Goal: Information Seeking & Learning: Learn about a topic

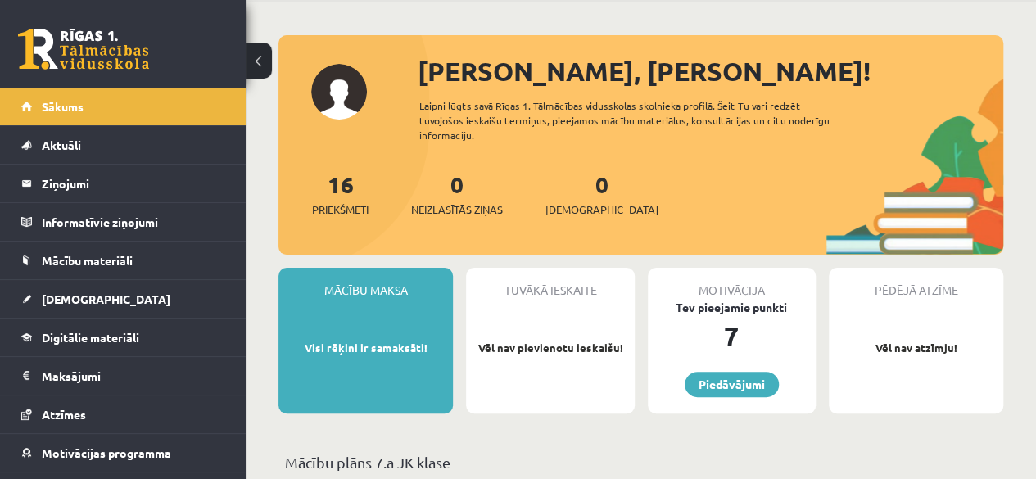
scroll to position [82, 0]
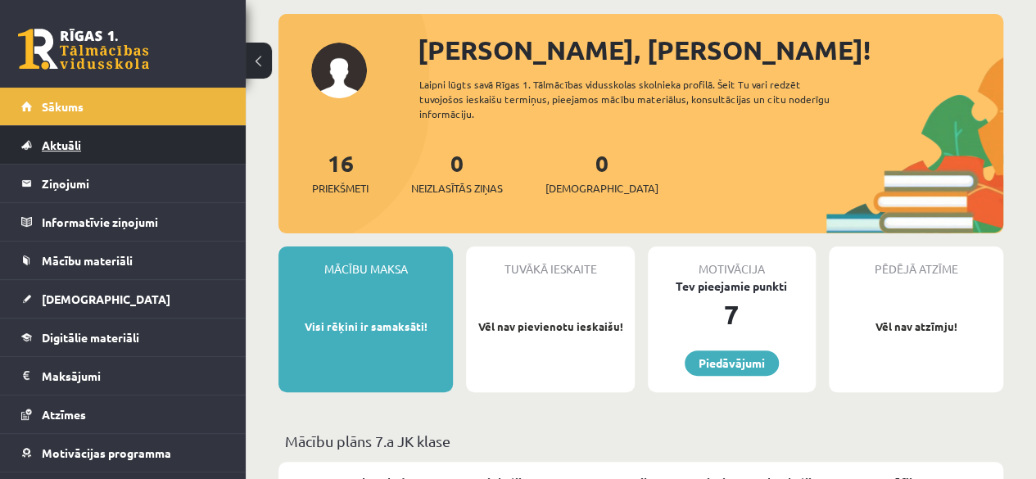
click at [142, 155] on link "Aktuāli" at bounding box center [123, 145] width 204 height 38
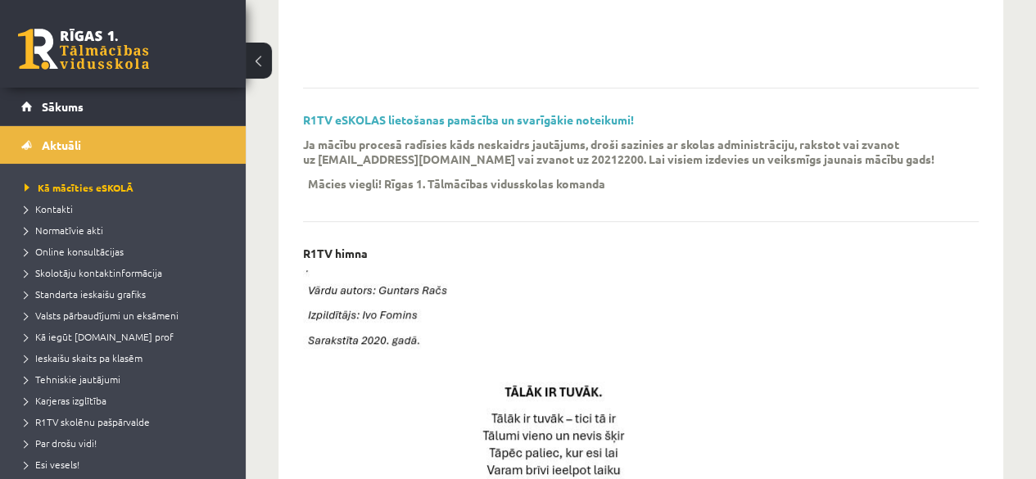
scroll to position [491, 0]
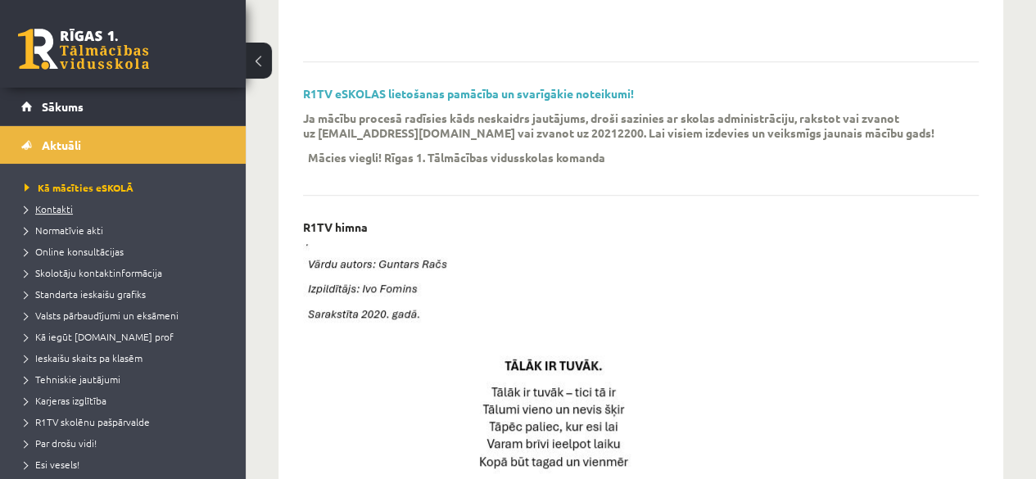
click at [94, 205] on link "Kontakti" at bounding box center [127, 208] width 205 height 15
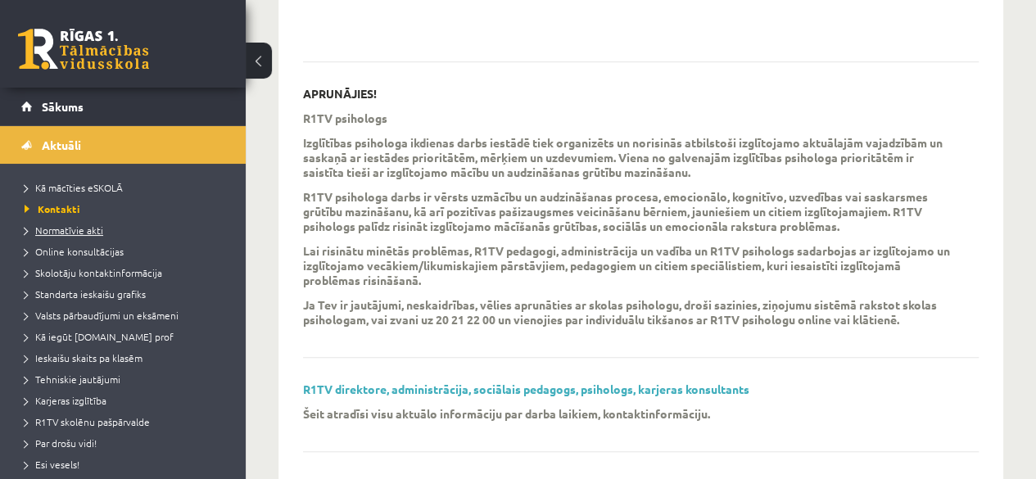
click at [115, 226] on link "Normatīvie akti" at bounding box center [127, 230] width 205 height 15
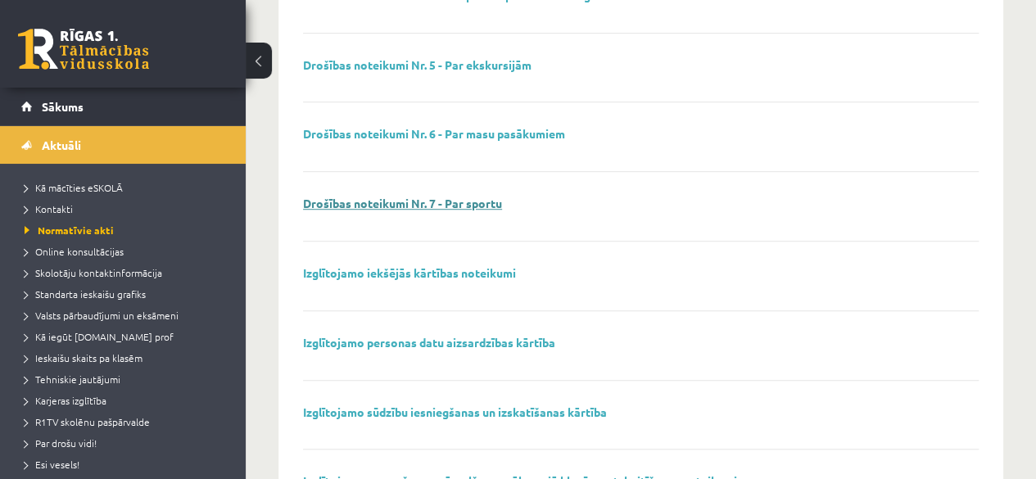
click at [456, 203] on link "Drošības noteikumi Nr. 7 - Par sportu" at bounding box center [402, 203] width 199 height 15
click at [88, 248] on span "Online konsultācijas" at bounding box center [74, 251] width 99 height 13
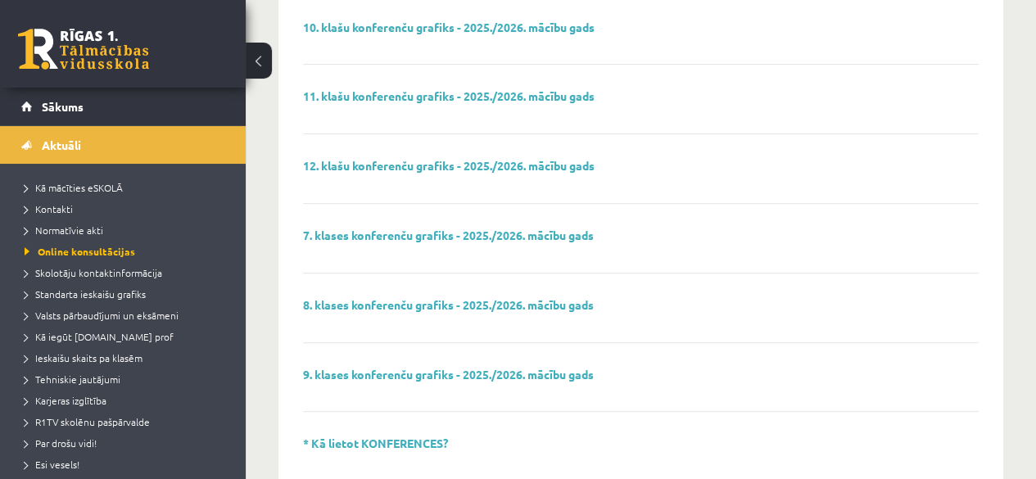
scroll to position [246, 0]
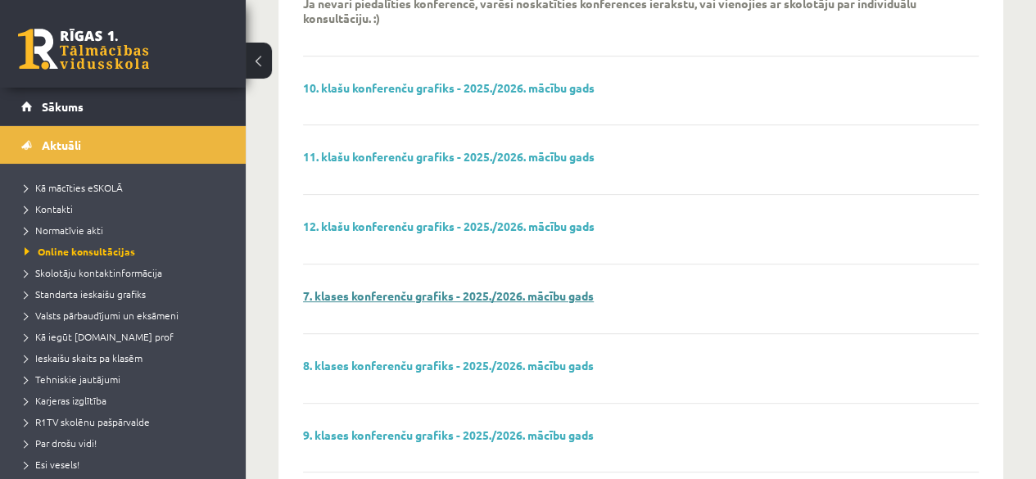
click at [377, 294] on link "7. klases konferenču grafiks - 2025./2026. mācību gads" at bounding box center [448, 295] width 291 height 15
click at [67, 278] on link "Skolotāju kontaktinformācija" at bounding box center [127, 272] width 205 height 15
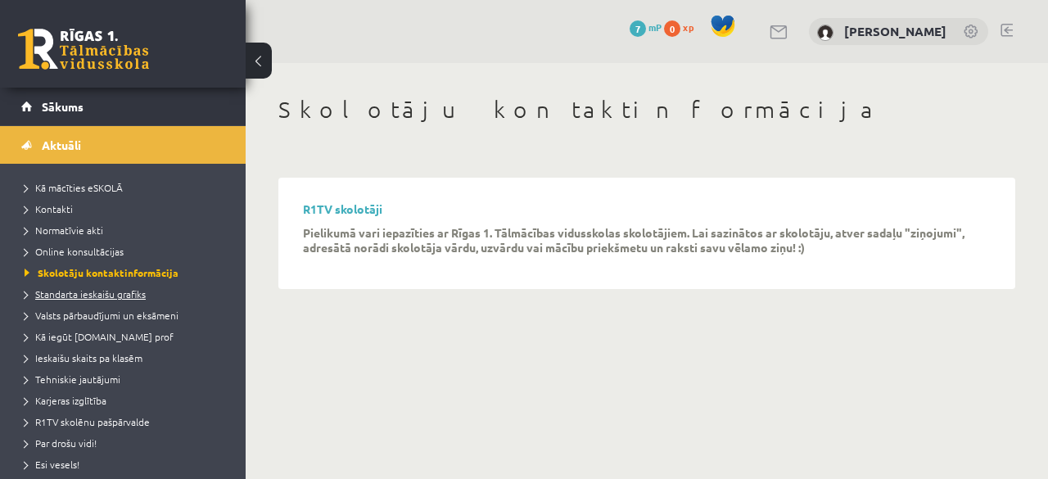
click at [106, 290] on span "Standarta ieskaišu grafiks" at bounding box center [85, 293] width 121 height 13
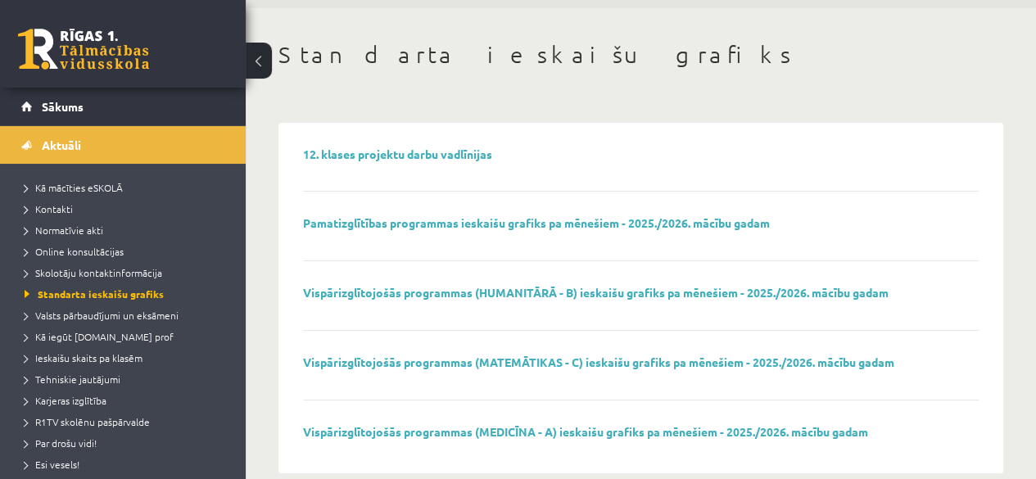
scroll to position [80, 0]
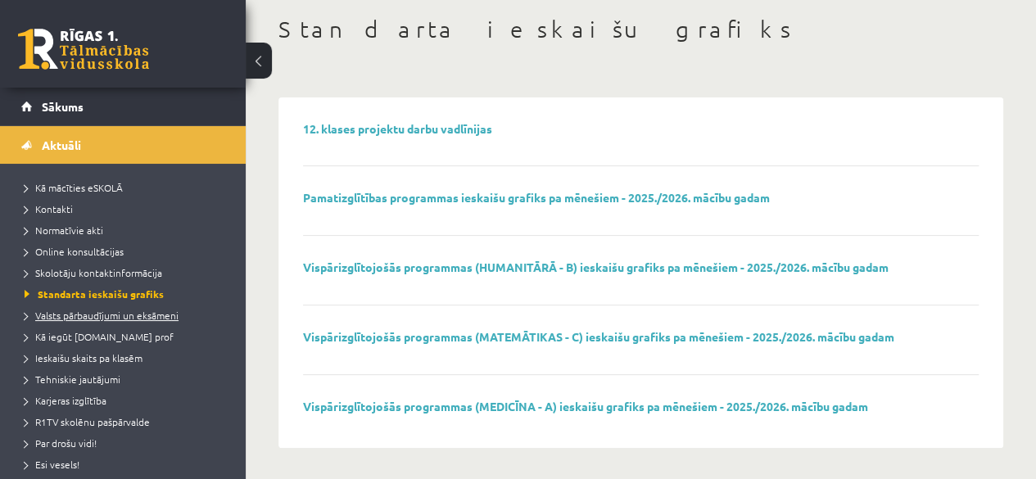
click at [93, 314] on span "Valsts pārbaudījumi un eksāmeni" at bounding box center [102, 315] width 154 height 13
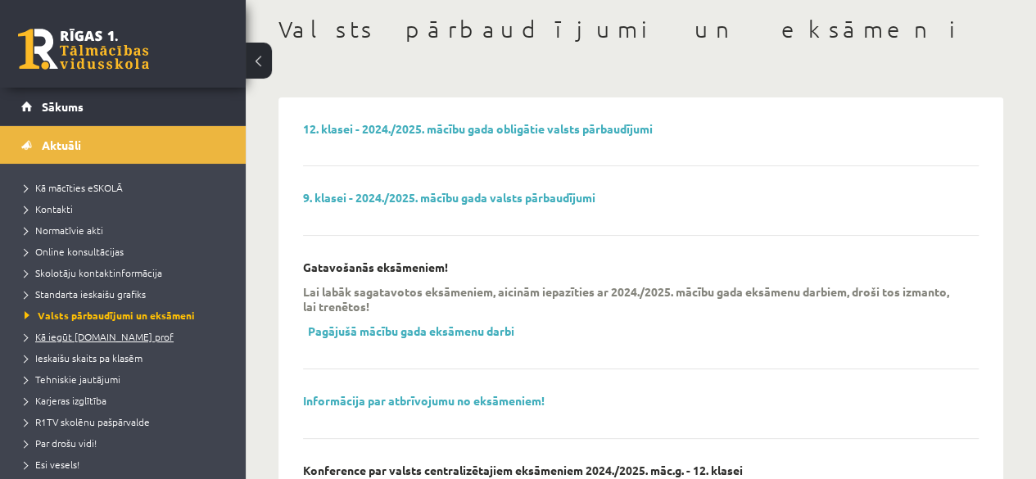
click at [91, 341] on span "Kā iegūt [DOMAIN_NAME] prof" at bounding box center [99, 336] width 149 height 13
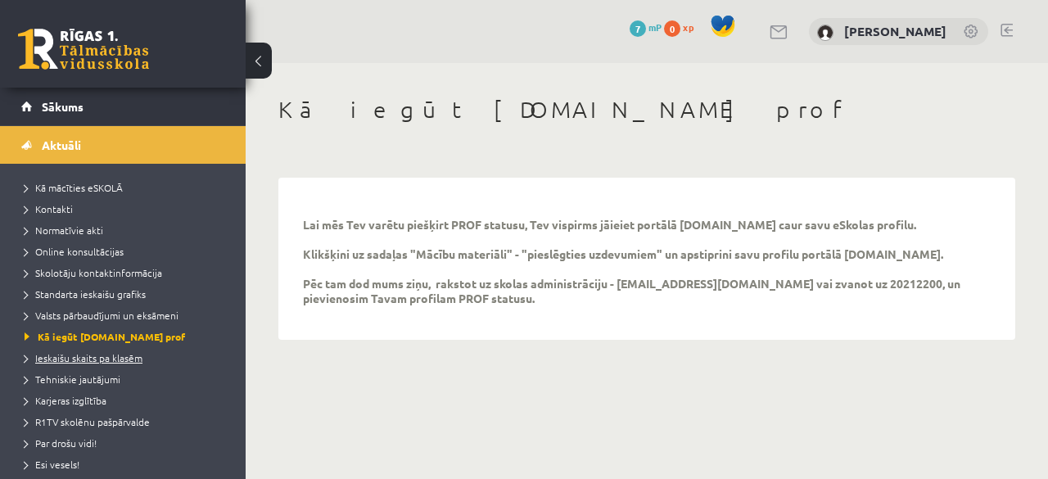
click at [95, 363] on link "Ieskaišu skaits pa klasēm" at bounding box center [127, 357] width 205 height 15
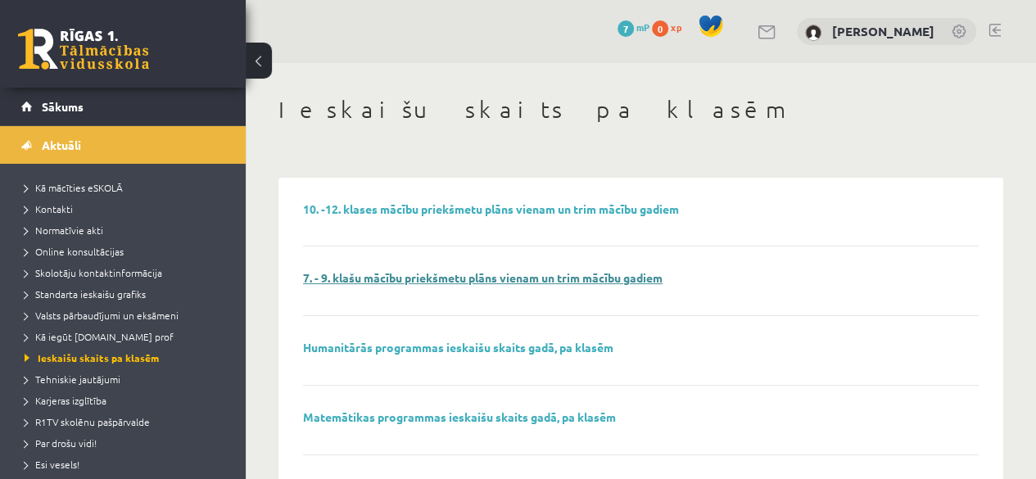
click at [468, 278] on link "7. - 9. klašu mācību priekšmetu plāns vienam un trim mācību gadiem" at bounding box center [482, 277] width 359 height 15
click at [88, 380] on span "Tehniskie jautājumi" at bounding box center [73, 378] width 96 height 13
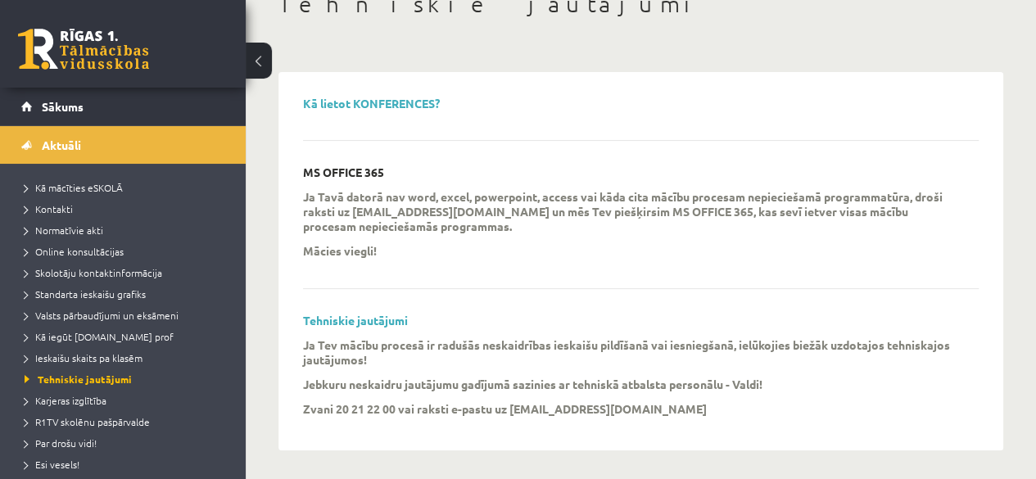
scroll to position [108, 0]
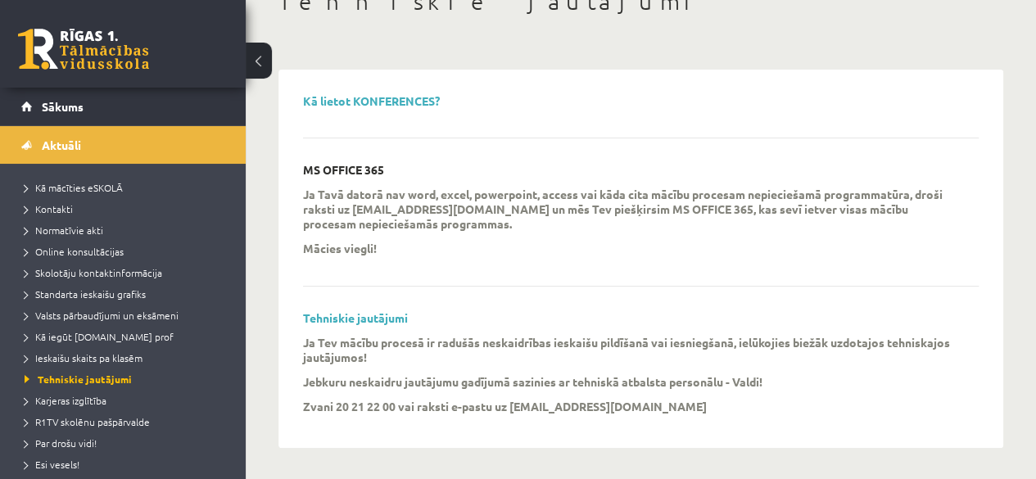
click at [88, 408] on li "Karjeras izglītība" at bounding box center [127, 400] width 205 height 21
click at [100, 393] on link "Karjeras izglītība" at bounding box center [127, 400] width 205 height 15
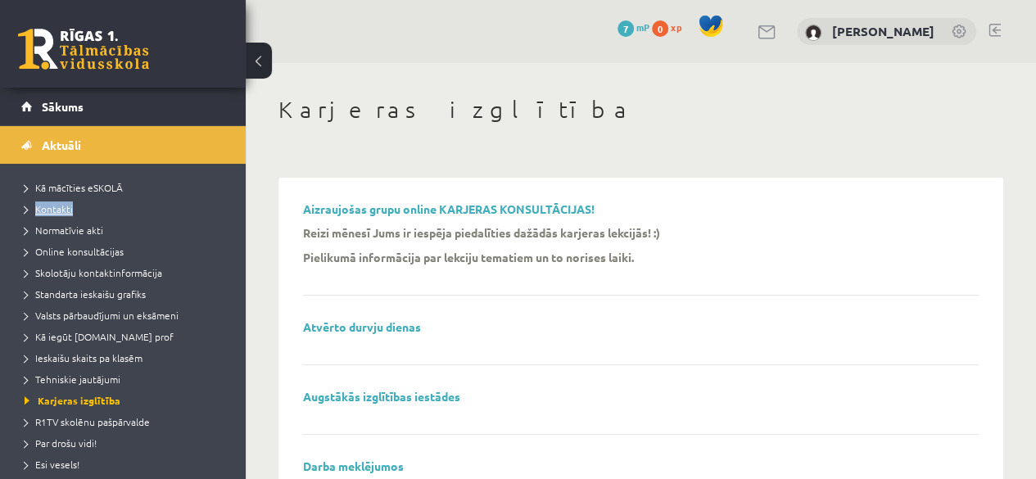
drag, startPoint x: 138, startPoint y: 196, endPoint x: 89, endPoint y: 214, distance: 51.8
click at [89, 214] on ul "Kā mācīties eSKOLĀ Kontakti Normatīvie akti Online konsultācijas Skolotāju kont…" at bounding box center [123, 347] width 246 height 367
click at [122, 194] on li "Kā mācīties eSKOLĀ" at bounding box center [127, 187] width 205 height 21
click at [125, 191] on span "Kā mācīties eSKOLĀ" at bounding box center [79, 187] width 109 height 13
